Goal: Transaction & Acquisition: Purchase product/service

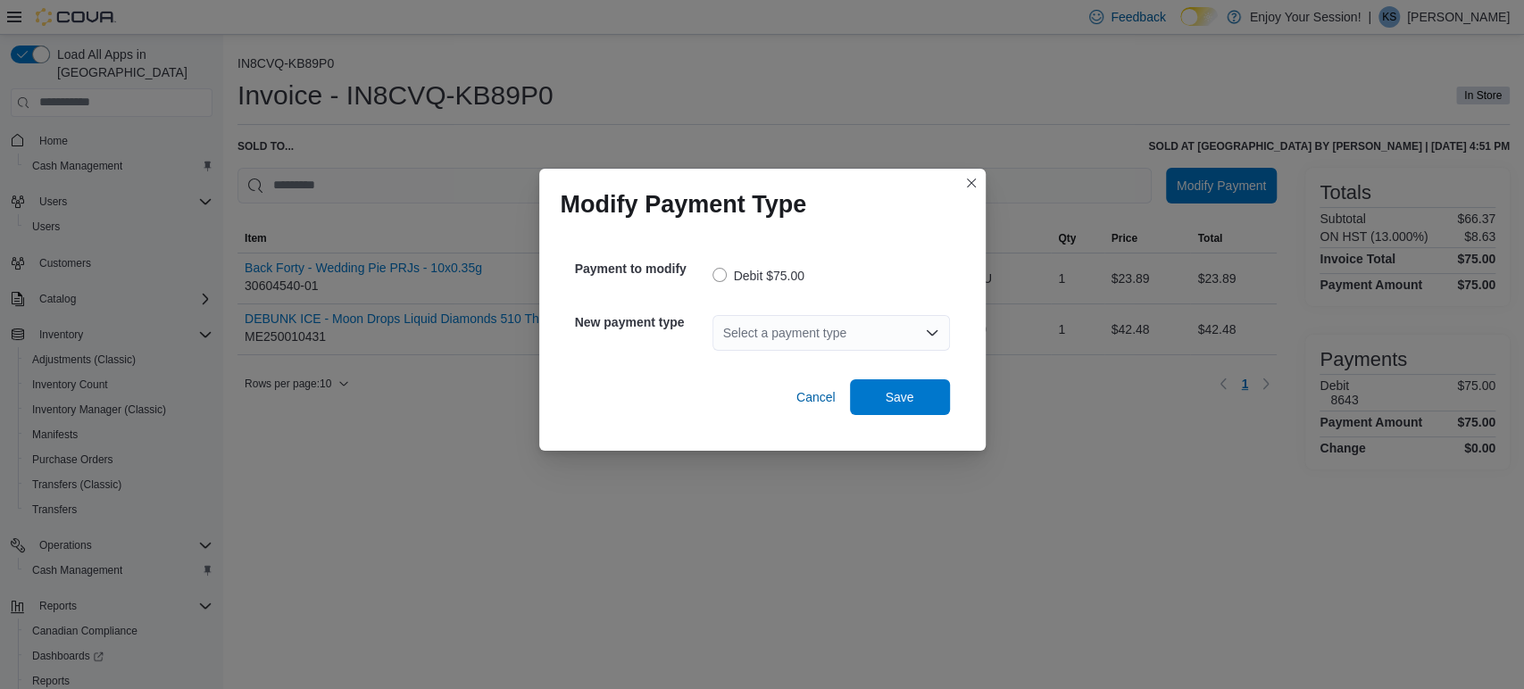
click at [796, 342] on div "Select a payment type" at bounding box center [830, 333] width 237 height 36
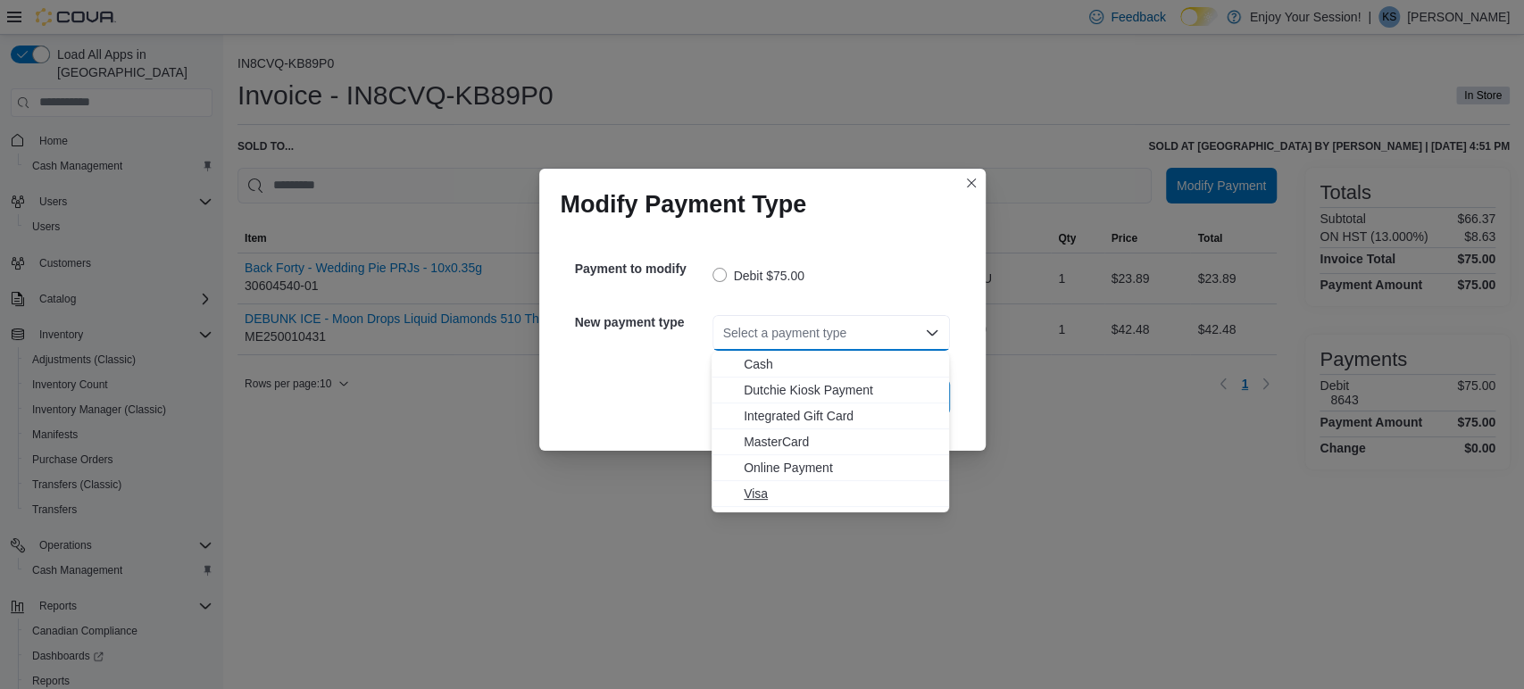
click at [781, 492] on span "Visa" at bounding box center [841, 494] width 195 height 18
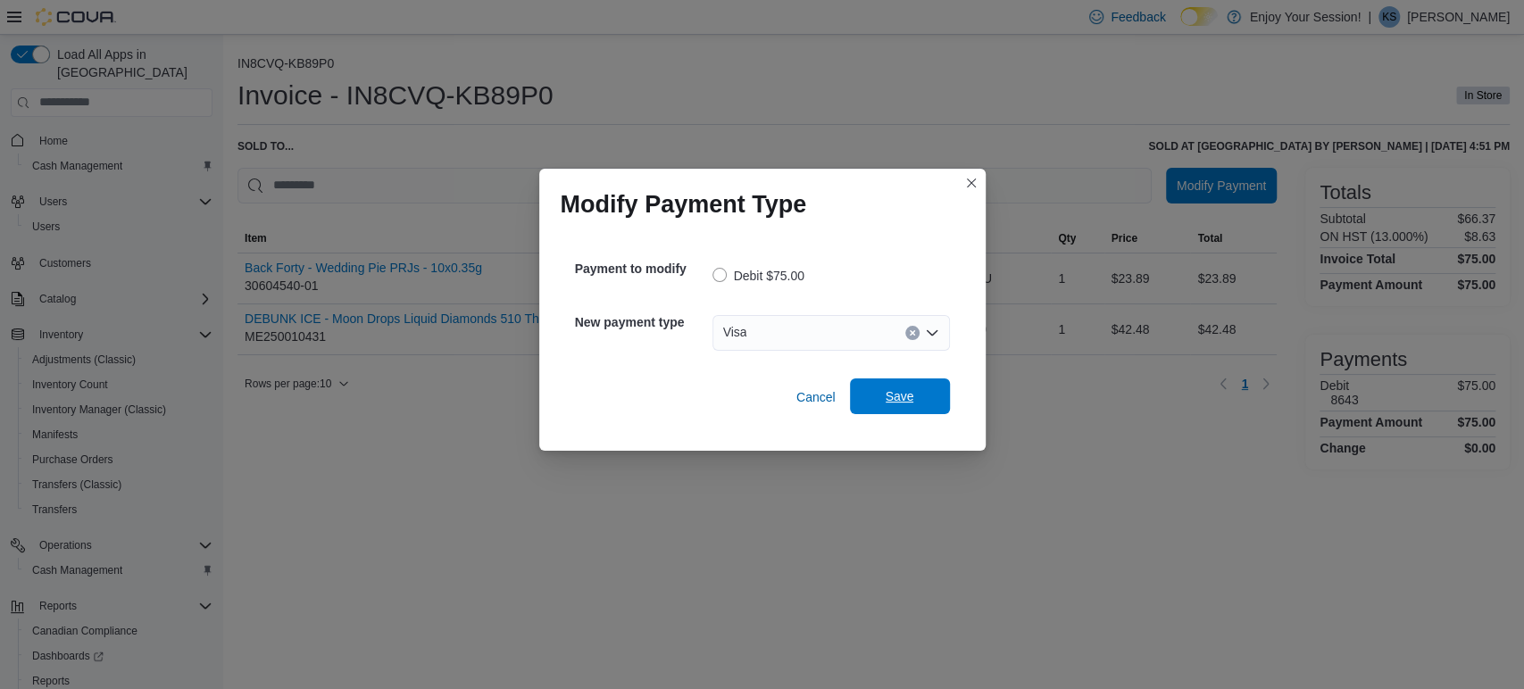
click at [910, 403] on span "Save" at bounding box center [900, 396] width 29 height 18
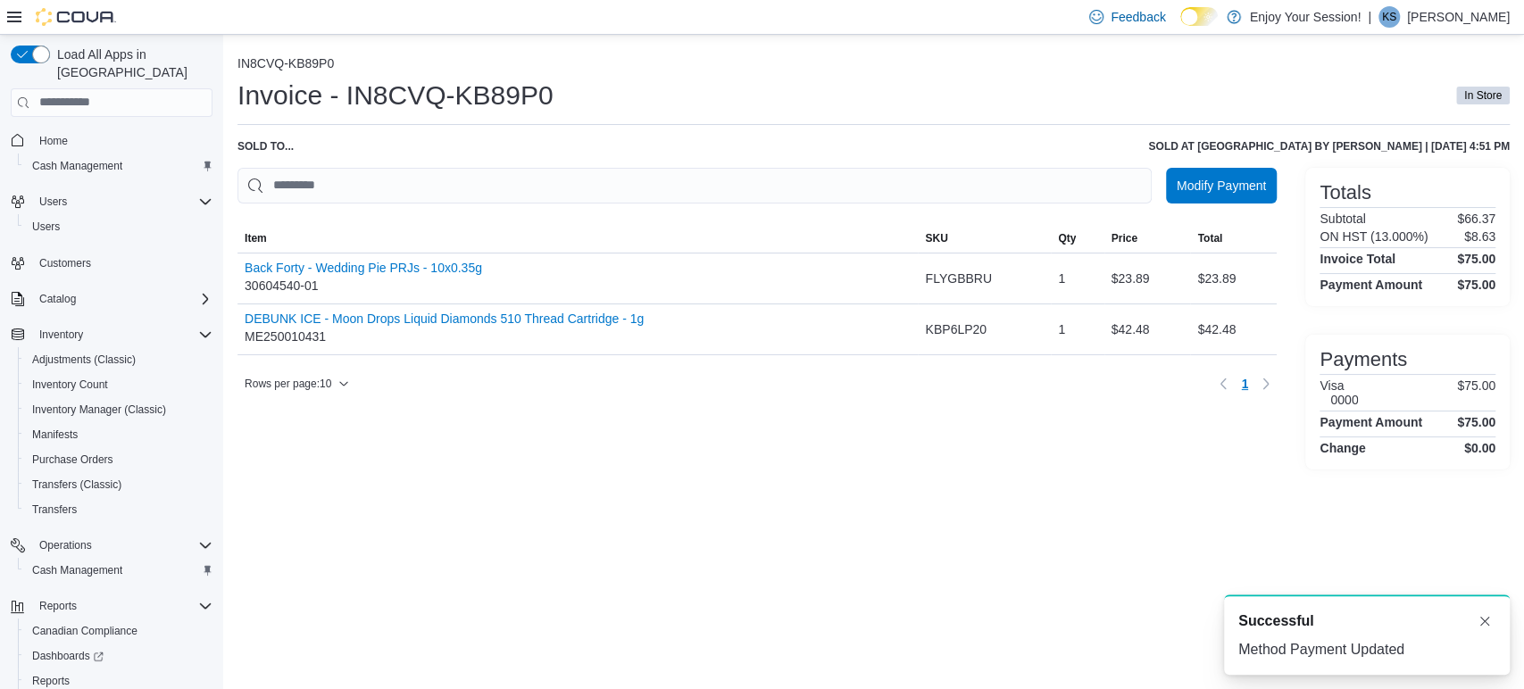
click at [956, 74] on ol "IN8CVQ-KB89P0" at bounding box center [873, 65] width 1272 height 18
